Goal: Find contact information: Find contact information

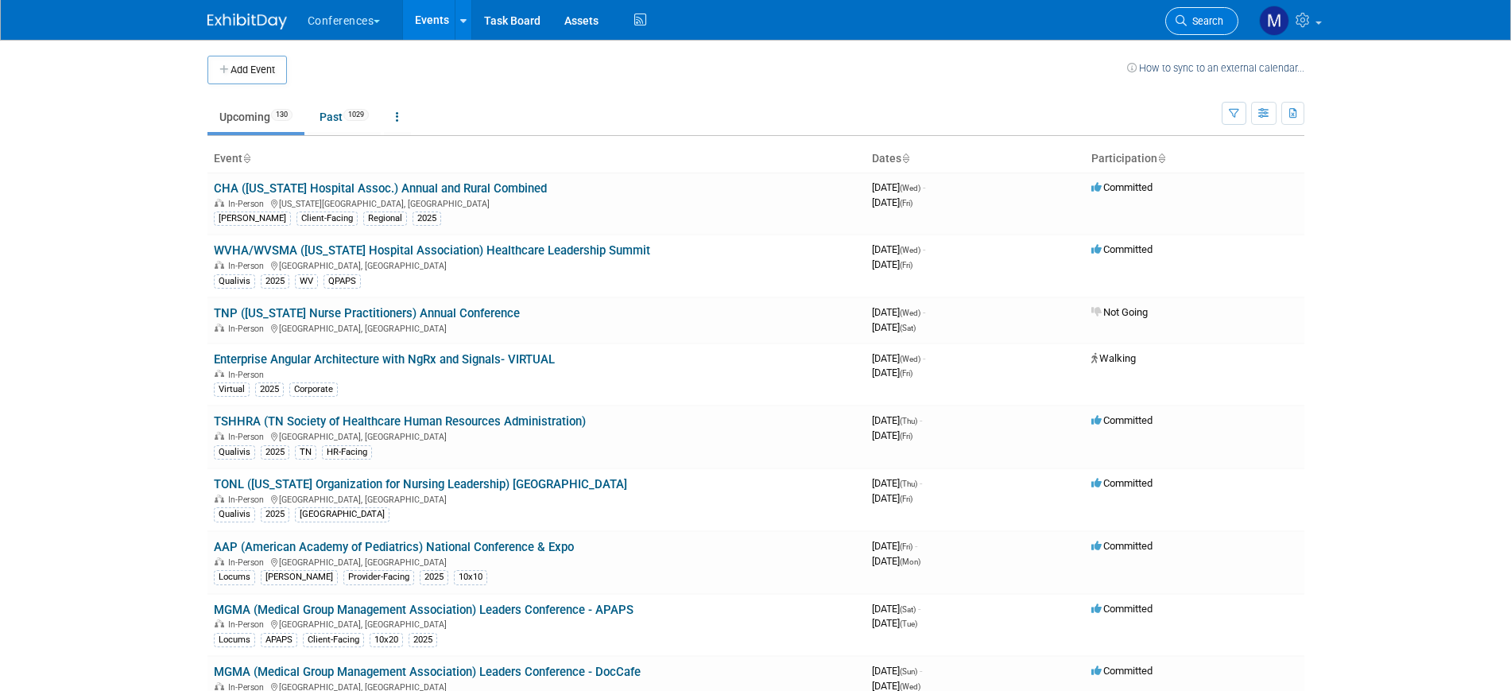
click at [1219, 12] on link "Search" at bounding box center [1202, 21] width 73 height 28
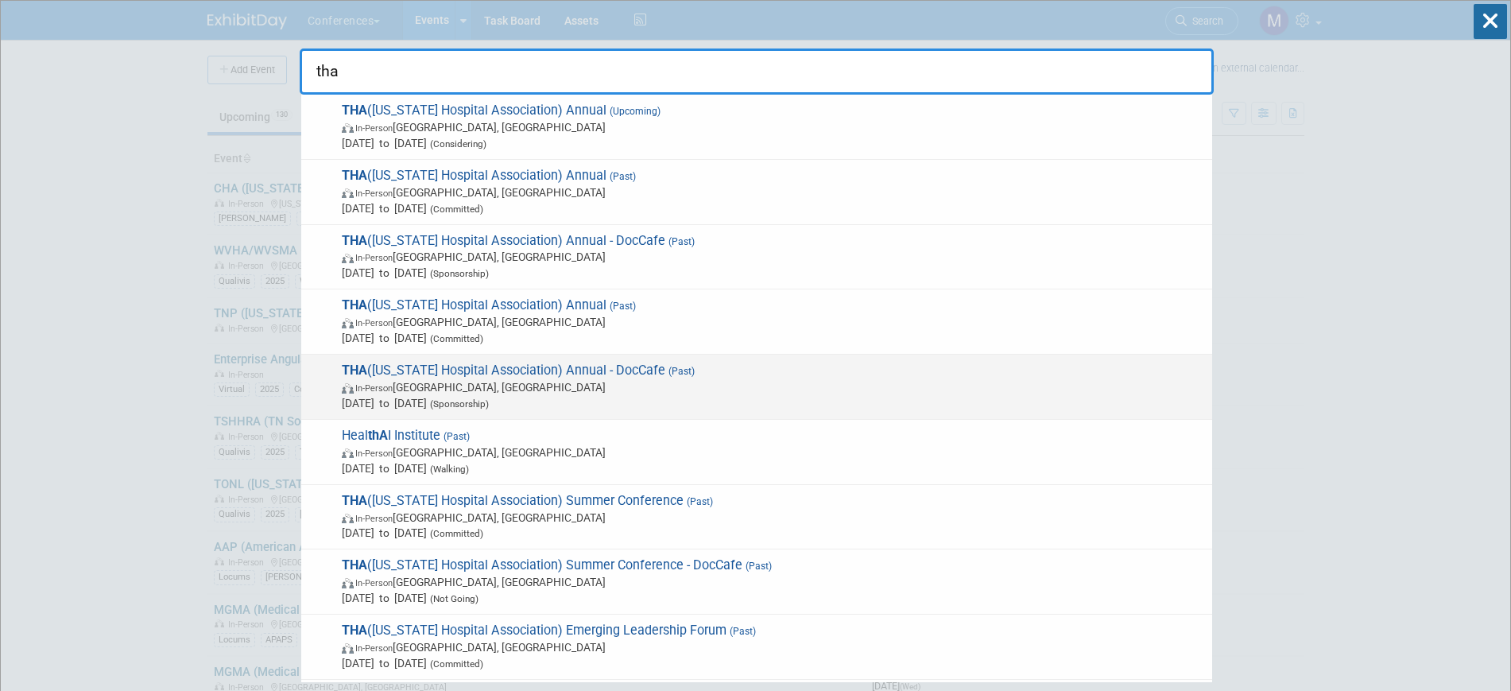
type input "tha"
click at [513, 376] on span "THA ([US_STATE] Hospital Association) Annual - DocCafe (Past) In-Person [GEOGRA…" at bounding box center [770, 387] width 867 height 49
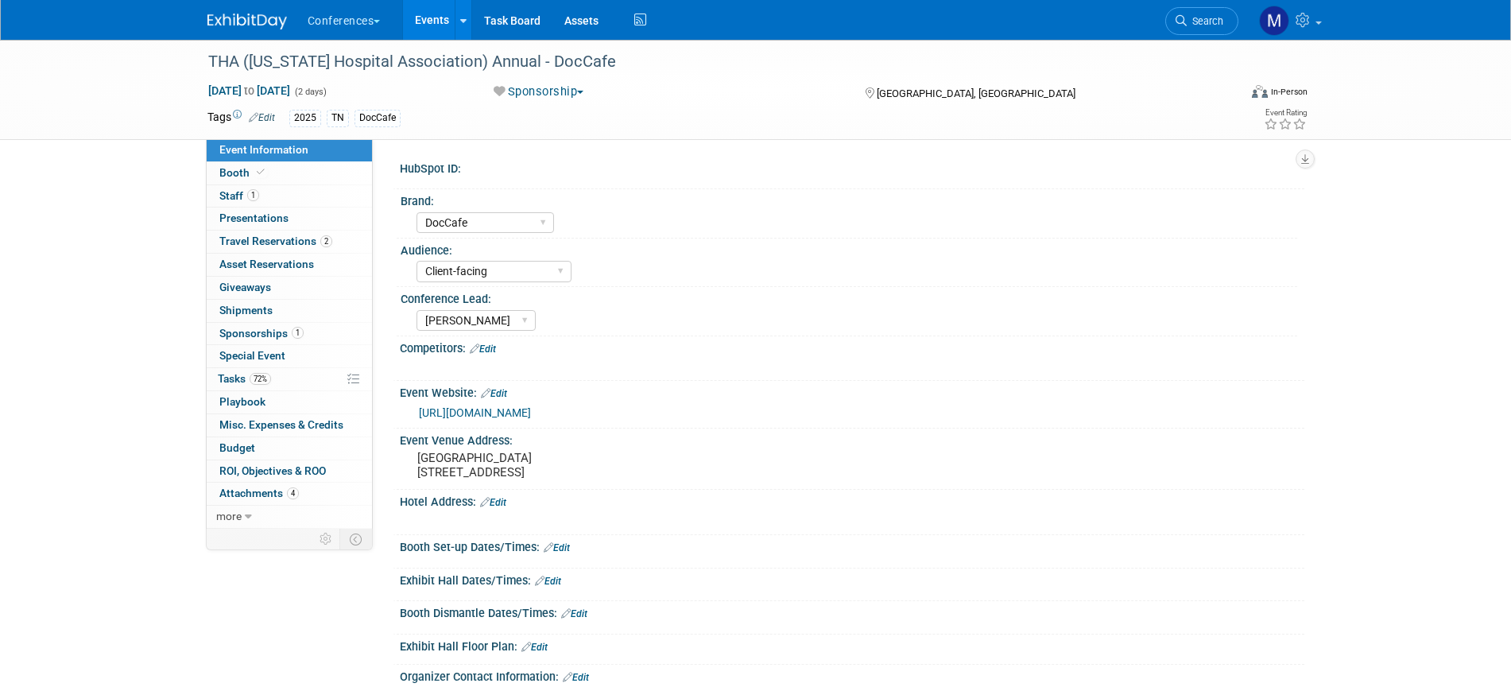
select select "DocCafe"
select select "Client-facing"
select select "[PERSON_NAME]"
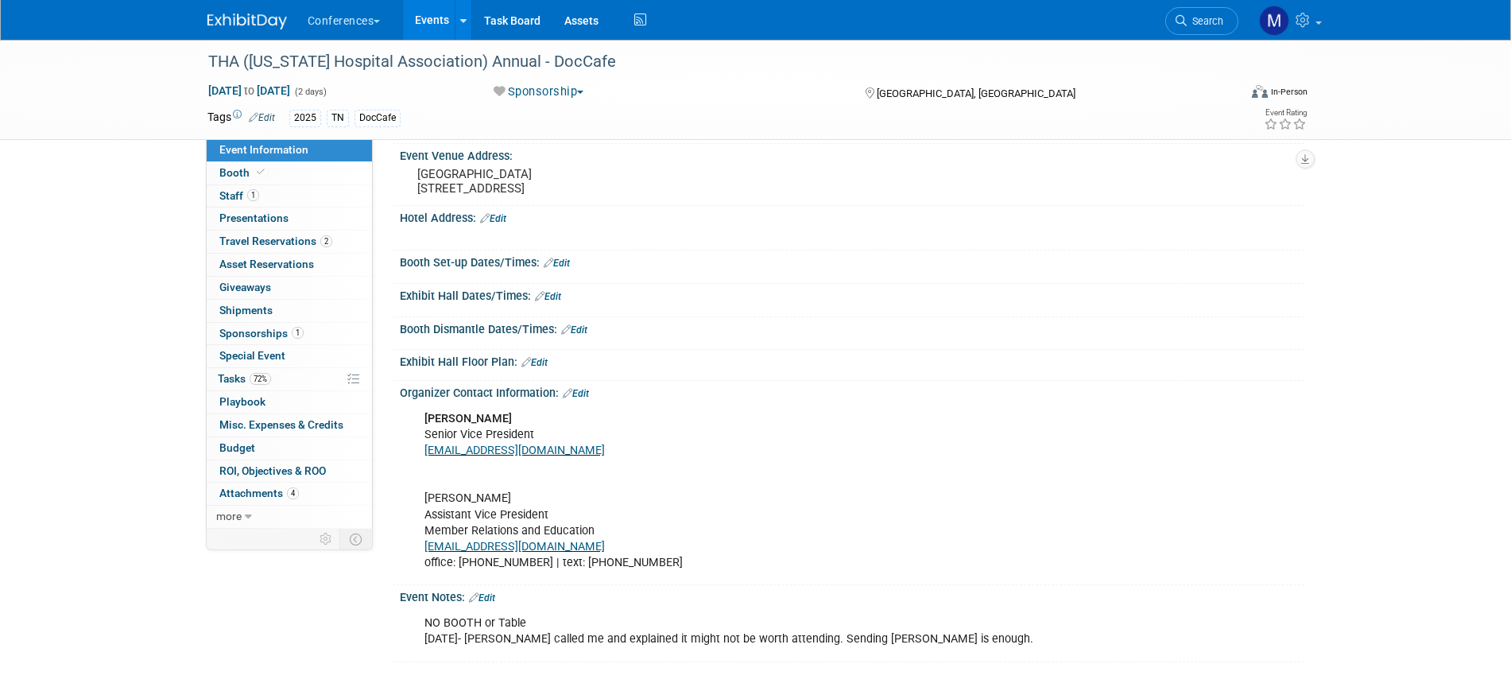
scroll to position [302, 0]
drag, startPoint x: 533, startPoint y: 561, endPoint x: 423, endPoint y: 531, distance: 113.6
click at [423, 531] on div "Anne Brandner Senior Vice President abrandner@tha.com Adrienne E. Nordman Assis…" at bounding box center [771, 490] width 716 height 176
click at [551, 569] on div "Anne Brandner Senior Vice President abrandner@tha.com Adrienne E. Nordman Assis…" at bounding box center [771, 490] width 716 height 176
drag, startPoint x: 537, startPoint y: 557, endPoint x: 423, endPoint y: 510, distance: 122.7
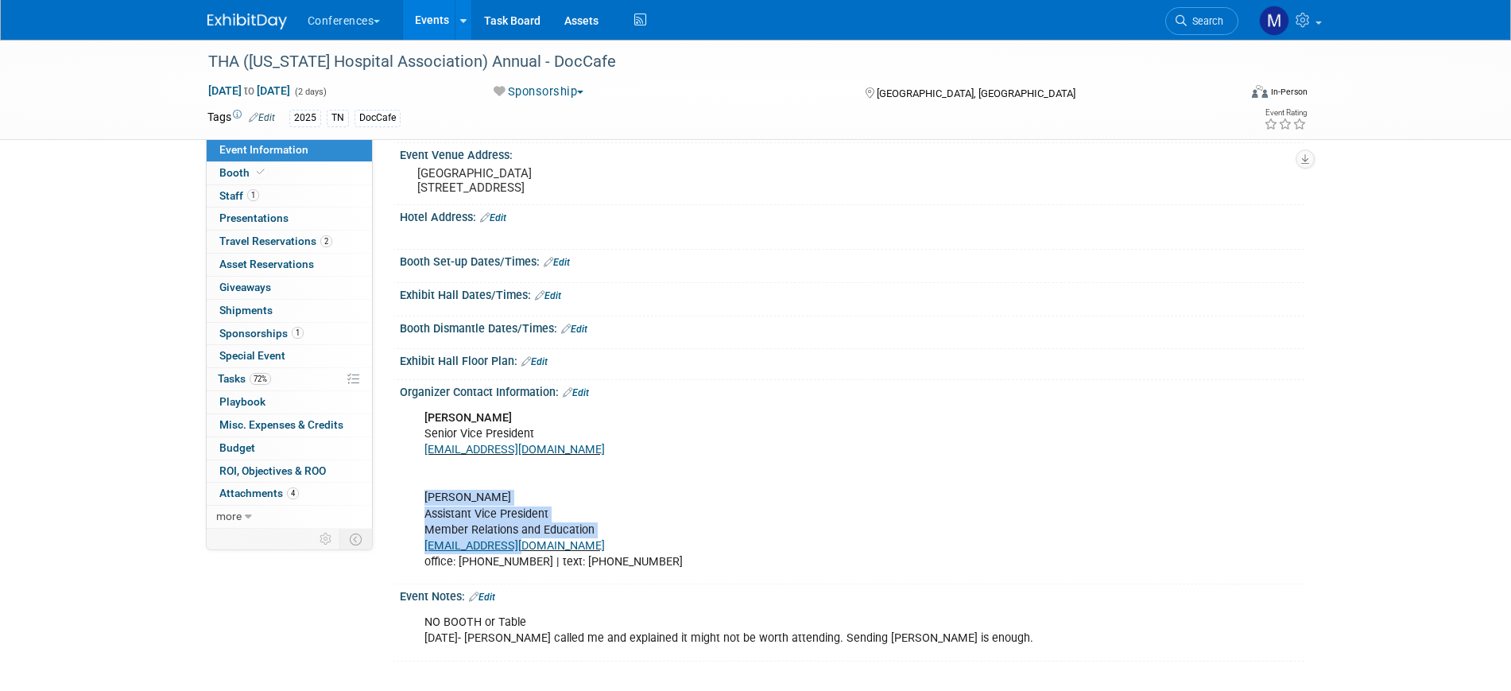
click at [423, 510] on div "Anne Brandner Senior Vice President abrandner@tha.com Adrienne E. Nordman Assis…" at bounding box center [771, 490] width 716 height 176
copy div "Adrienne E. Nordman Assistant Vice President Member Relations and Education ano…"
